Goal: Navigation & Orientation: Find specific page/section

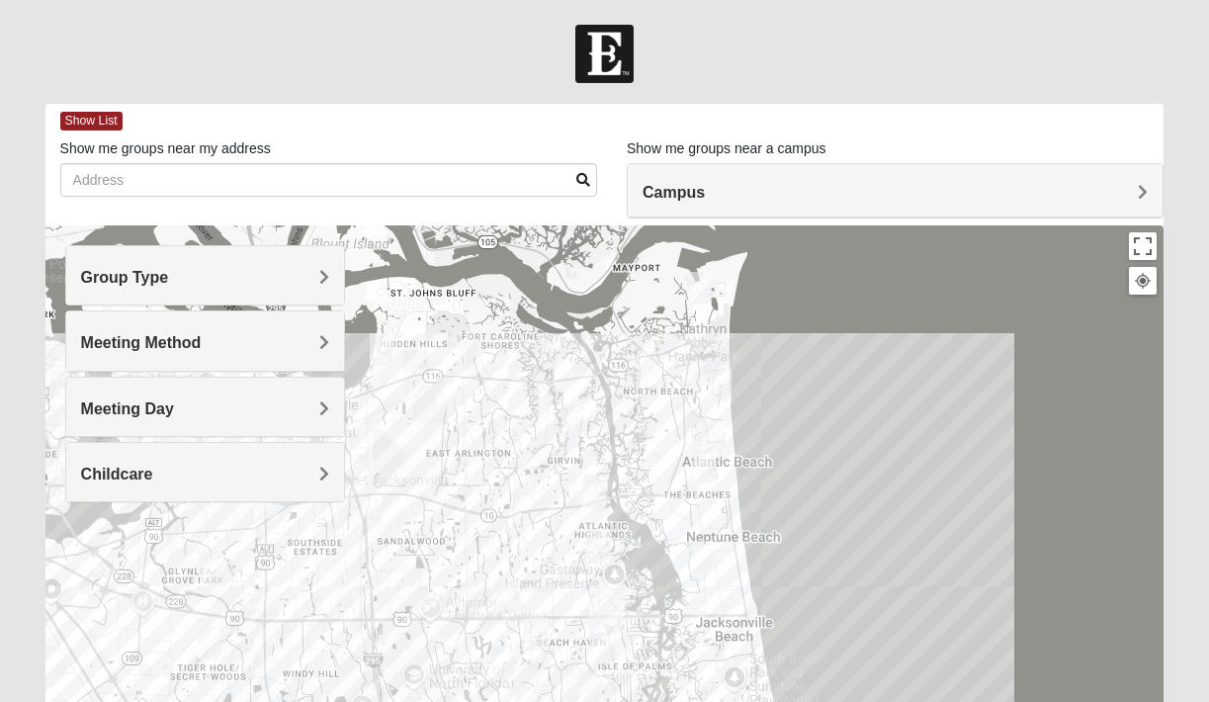
click at [307, 285] on h4 "Group Type" at bounding box center [205, 277] width 248 height 19
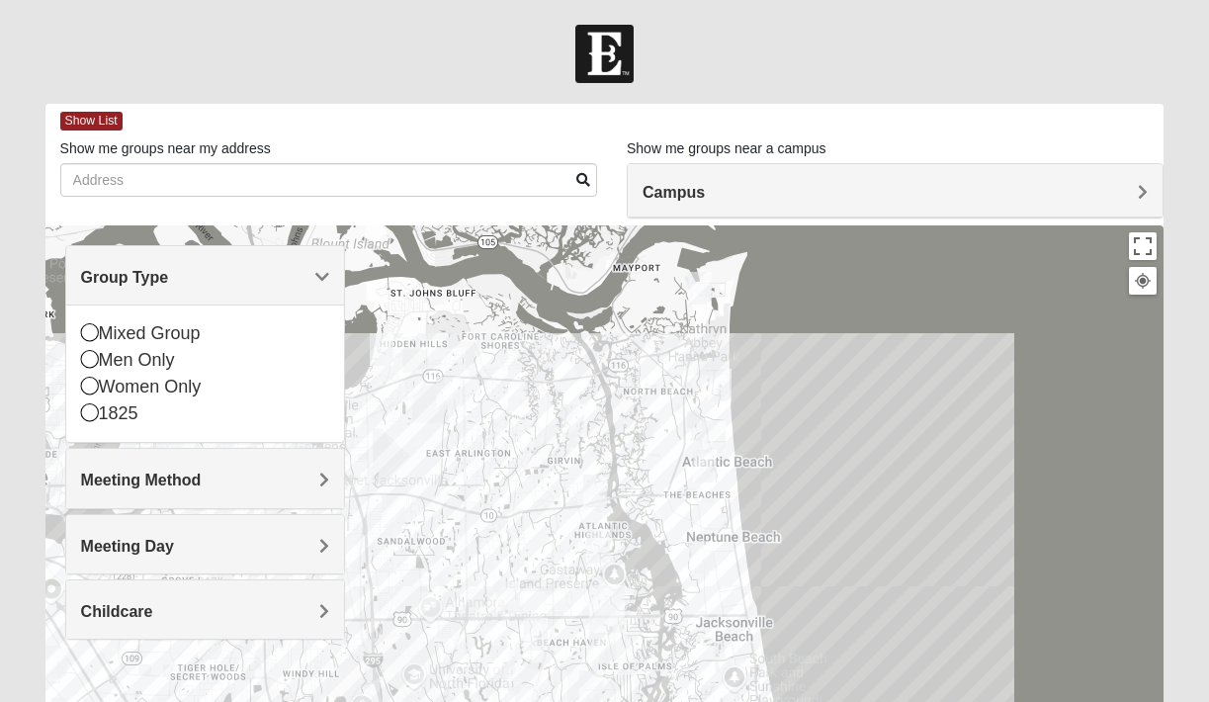
click at [307, 285] on h4 "Group Type" at bounding box center [205, 277] width 248 height 19
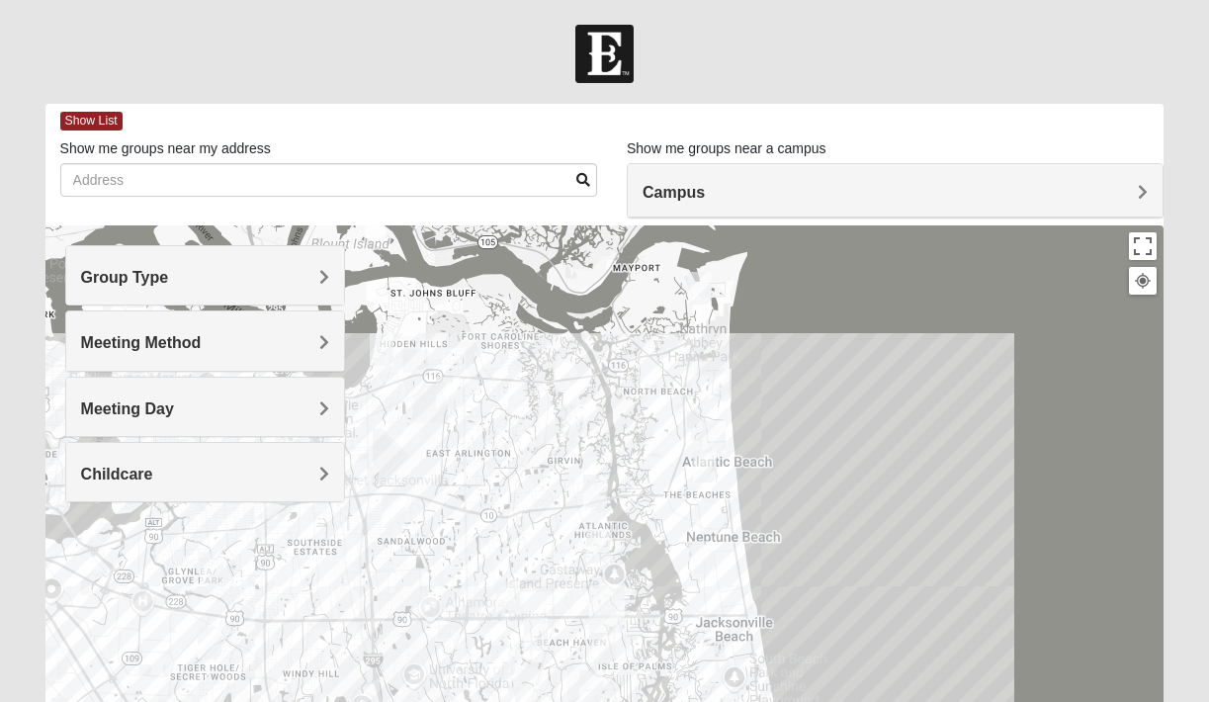
click at [289, 402] on h4 "Meeting Day" at bounding box center [205, 408] width 248 height 19
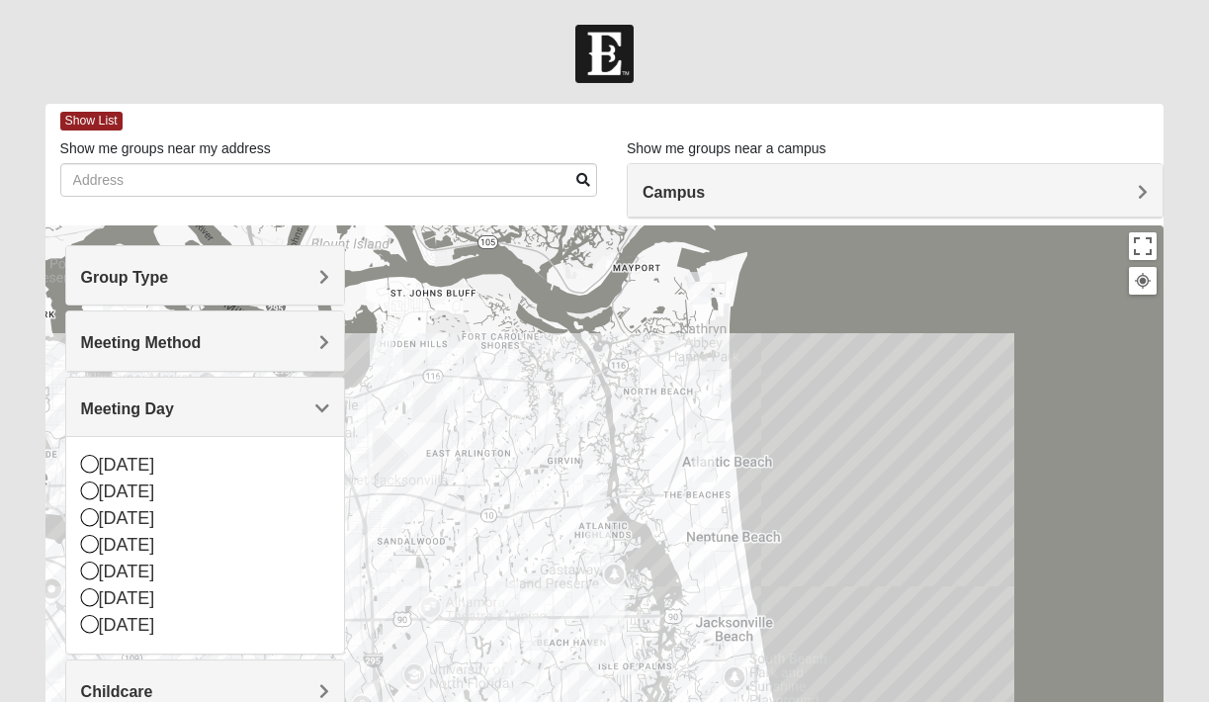
click at [289, 402] on h4 "Meeting Day" at bounding box center [205, 408] width 248 height 19
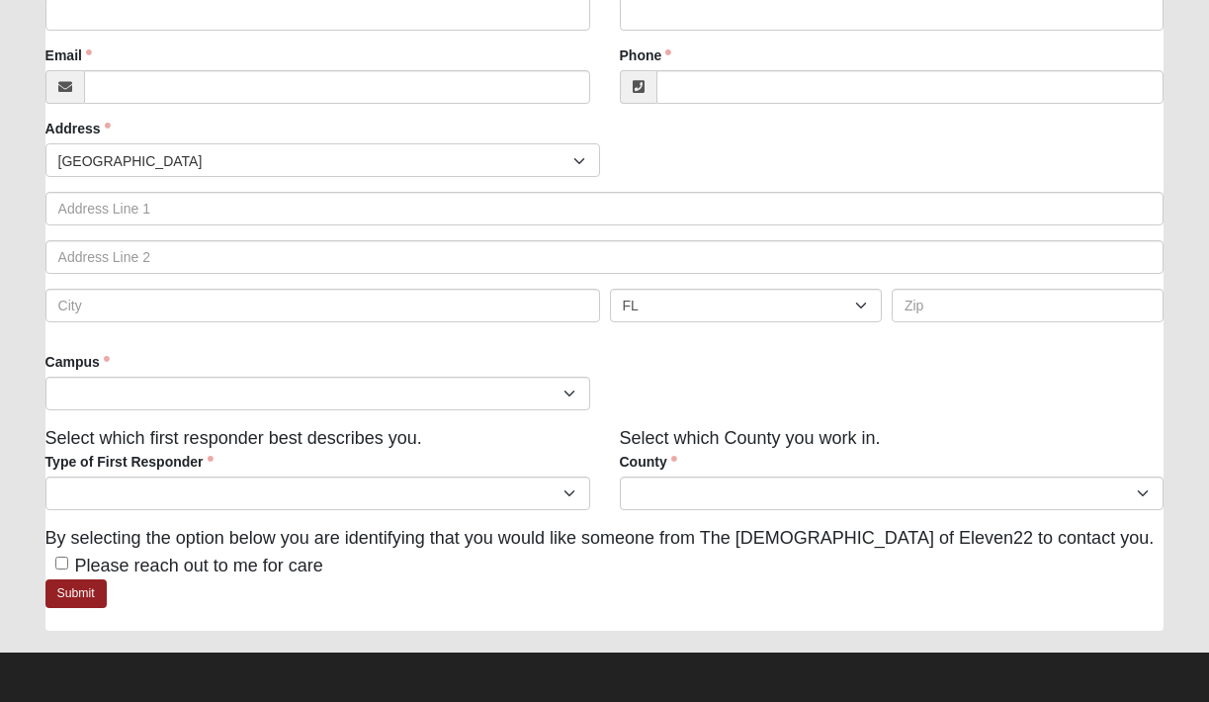
scroll to position [417, 0]
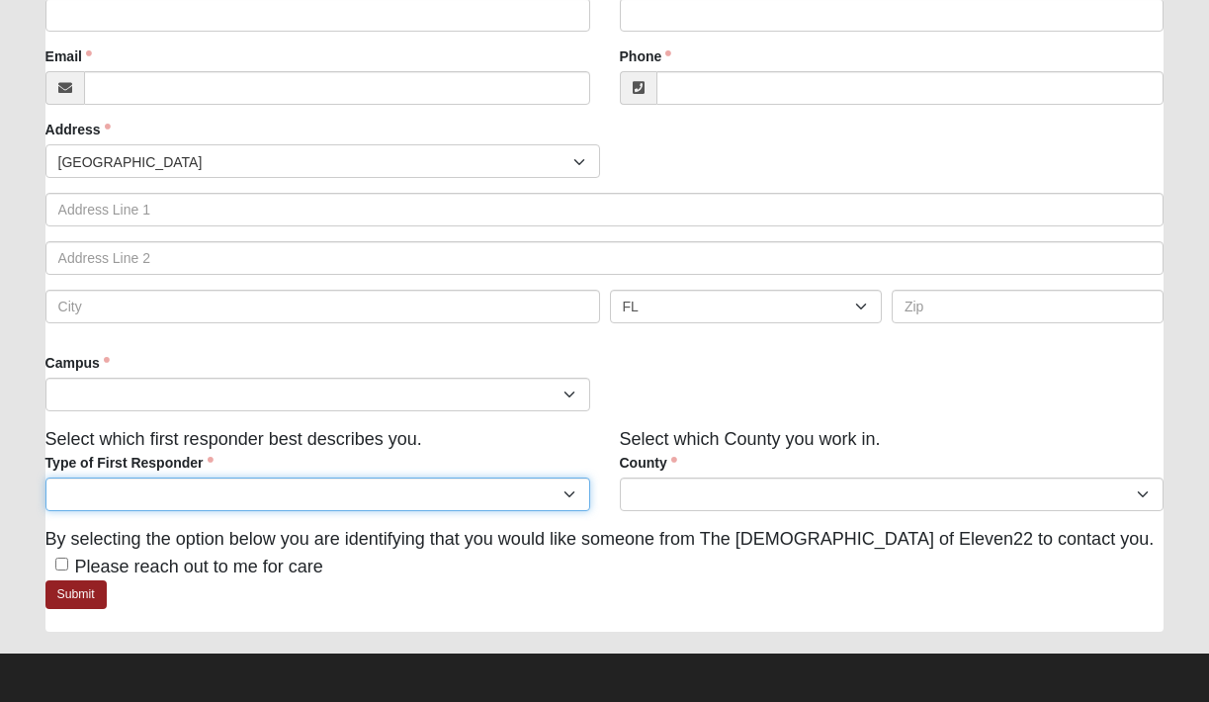
select select "2461"
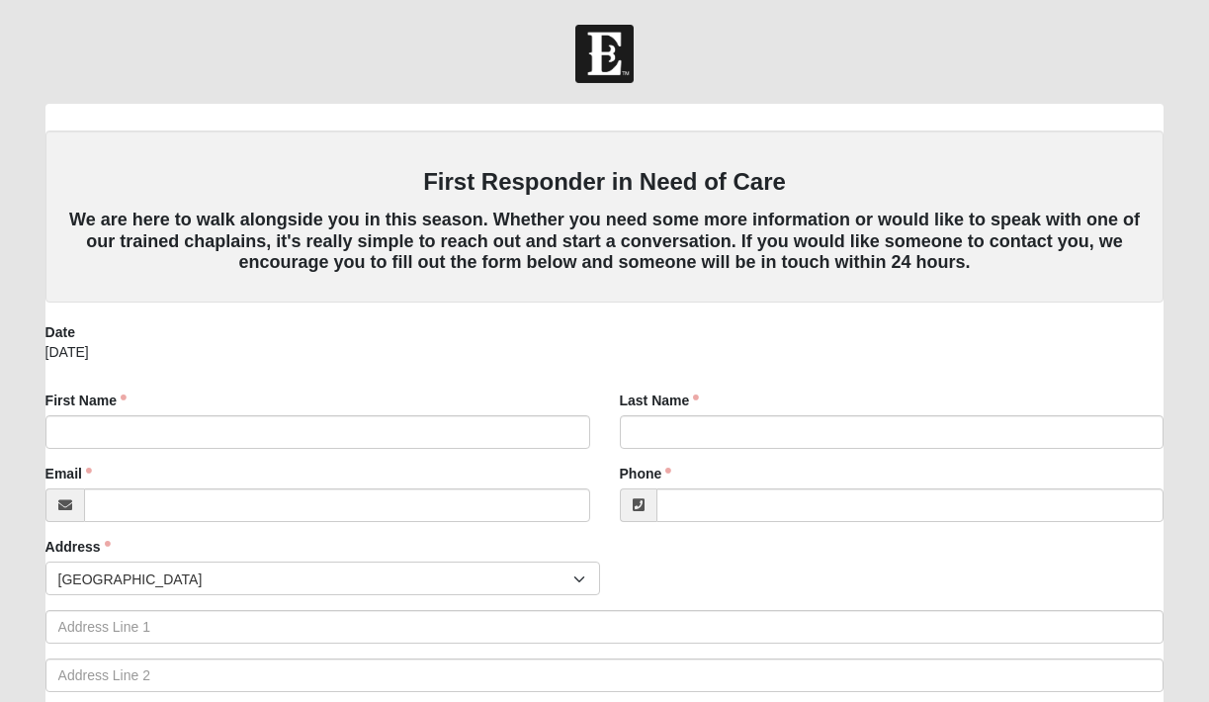
scroll to position [0, 0]
